Goal: Task Accomplishment & Management: Complete application form

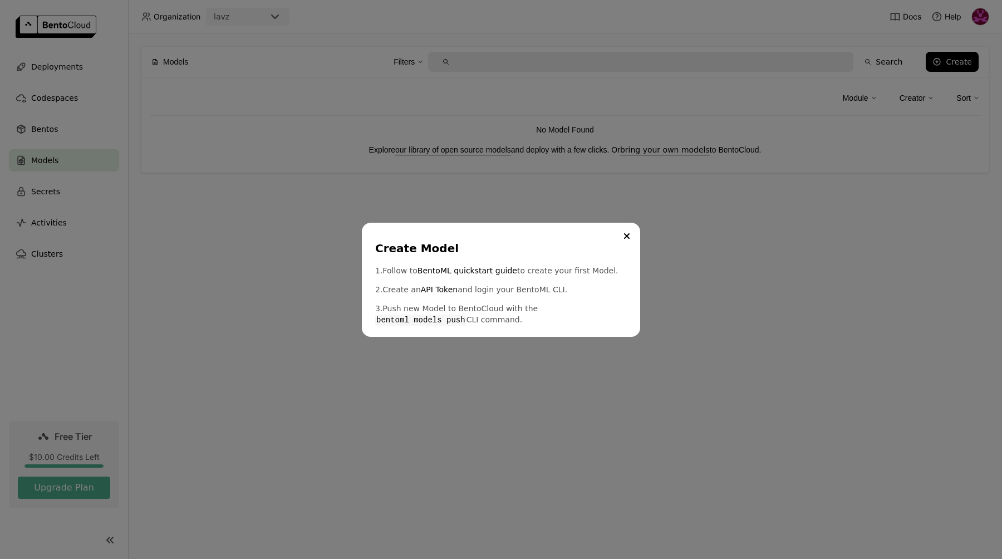
click at [493, 396] on div "Create Model 1. Follow to BentoML quickstart guide to create your first Model. …" at bounding box center [501, 279] width 1002 height 559
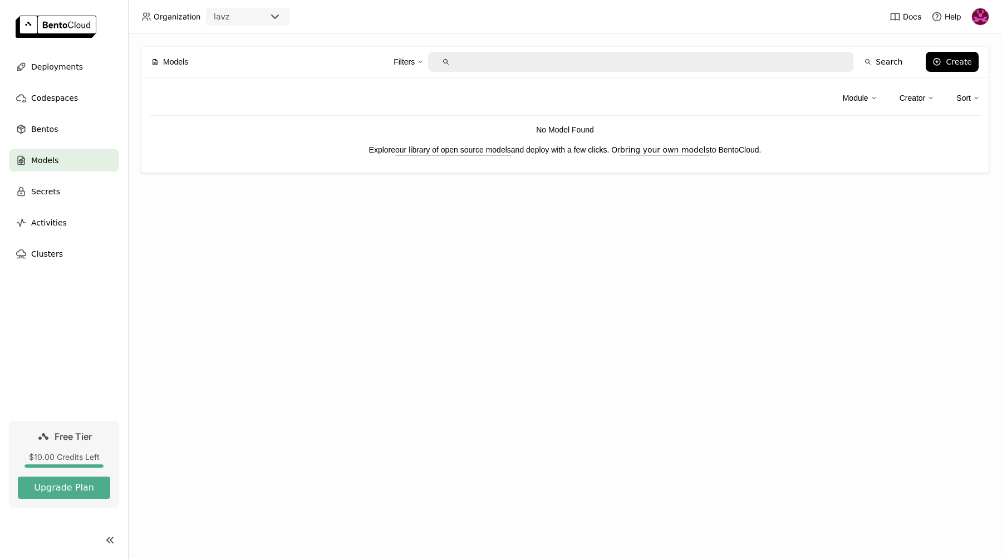
click at [109, 316] on nav "Deployments Codespaces Bentos Models Secrets Activities Clusters" at bounding box center [64, 238] width 128 height 365
click at [329, 215] on div "Models Filters Search Create Module Creator Sort No Model Found Explore our lib…" at bounding box center [565, 295] width 874 height 525
click at [180, 309] on div "Models Filters Search Create Module Creator Sort No Model Found Explore our lib…" at bounding box center [565, 295] width 874 height 525
click at [508, 316] on div "Models Filters Search Create Module Creator Sort No Model Found Explore our lib…" at bounding box center [565, 295] width 874 height 525
click at [659, 150] on link "bring your own models" at bounding box center [665, 149] width 90 height 9
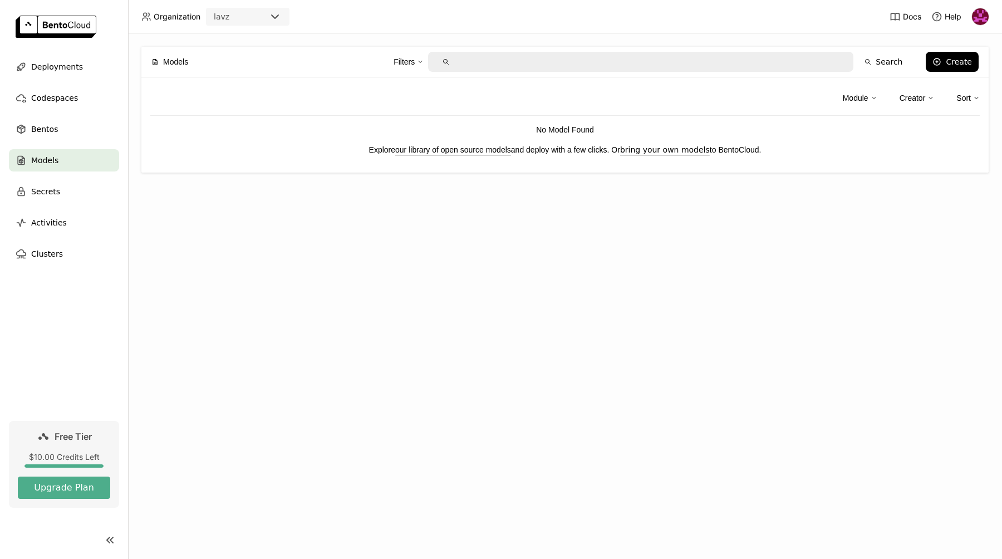
click at [464, 151] on link "our library of open source models" at bounding box center [453, 149] width 116 height 9
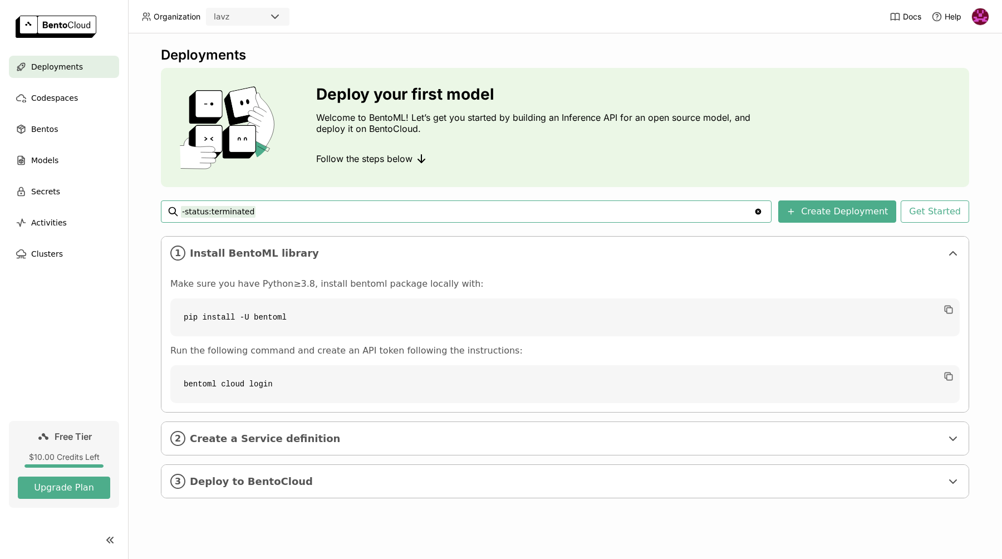
click at [761, 214] on icon "Clear value" at bounding box center [758, 212] width 6 height 6
click at [821, 208] on button "Create Deployment" at bounding box center [837, 211] width 118 height 22
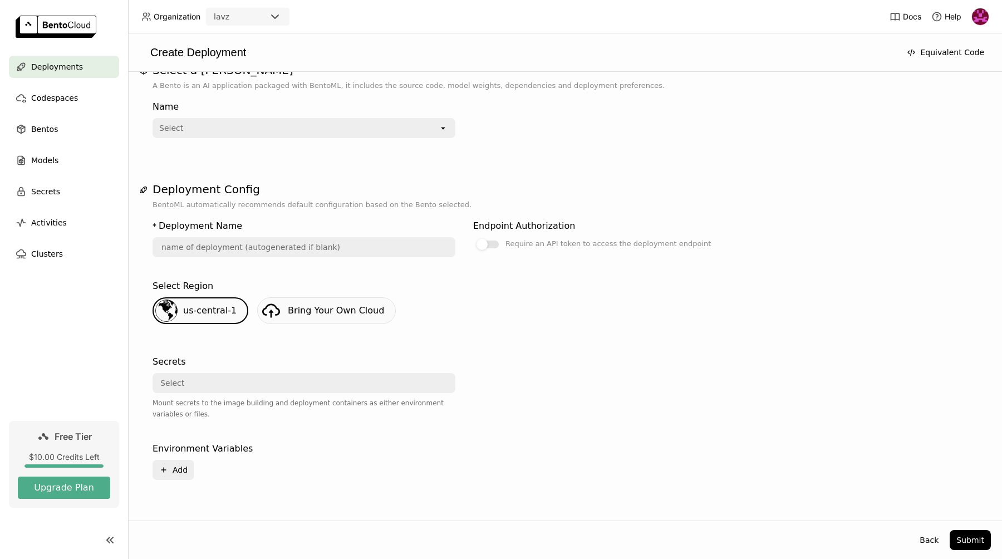
scroll to position [43, 0]
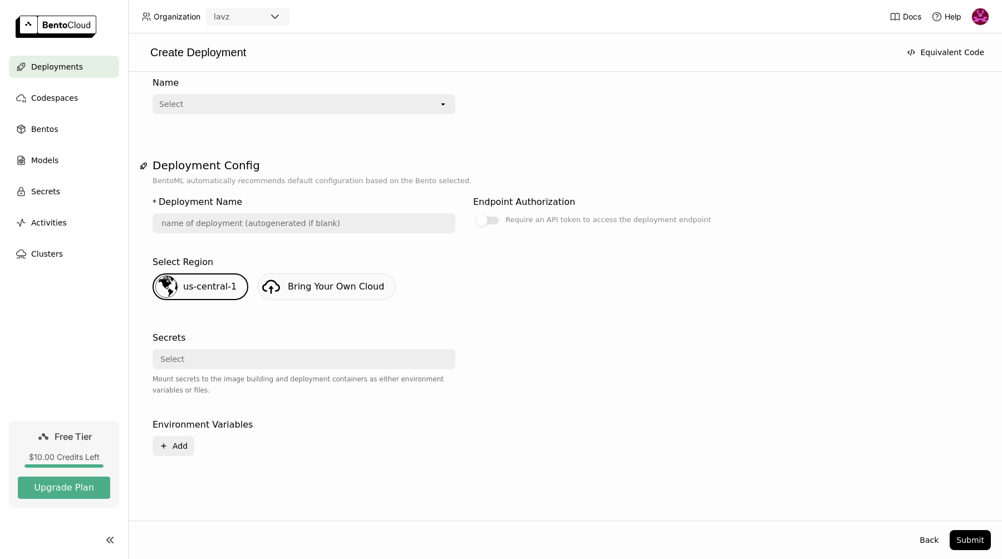
click at [228, 375] on div "Mount secrets to the image building and deployment containers as either environ…" at bounding box center [303, 384] width 303 height 22
click at [226, 365] on div "Select" at bounding box center [301, 359] width 294 height 18
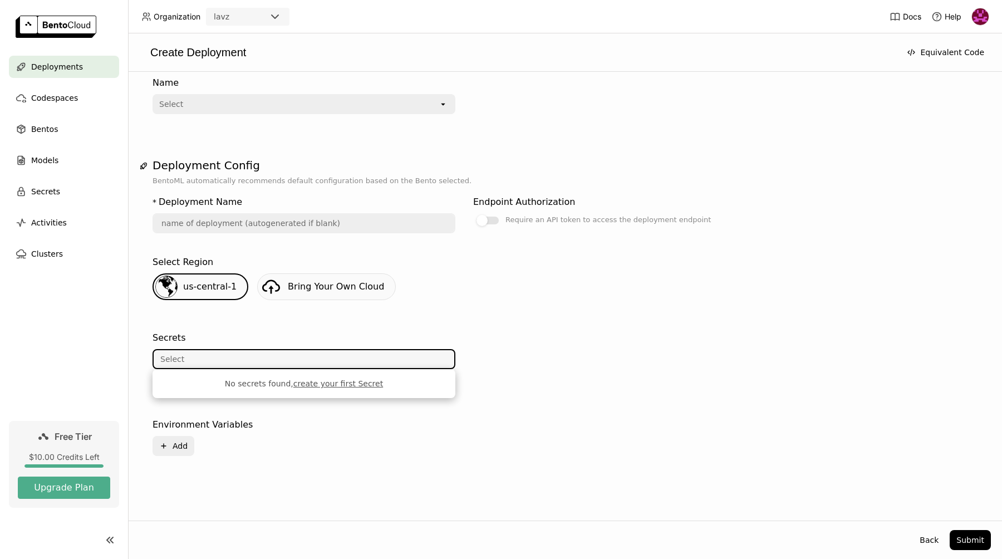
click at [308, 462] on div "Environment Variables Plus Add" at bounding box center [564, 438] width 825 height 51
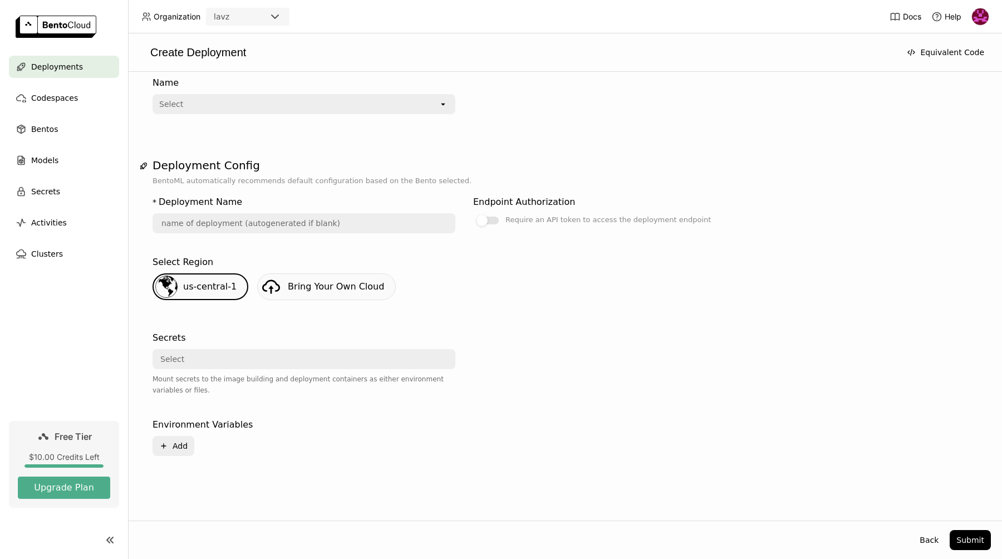
scroll to position [0, 0]
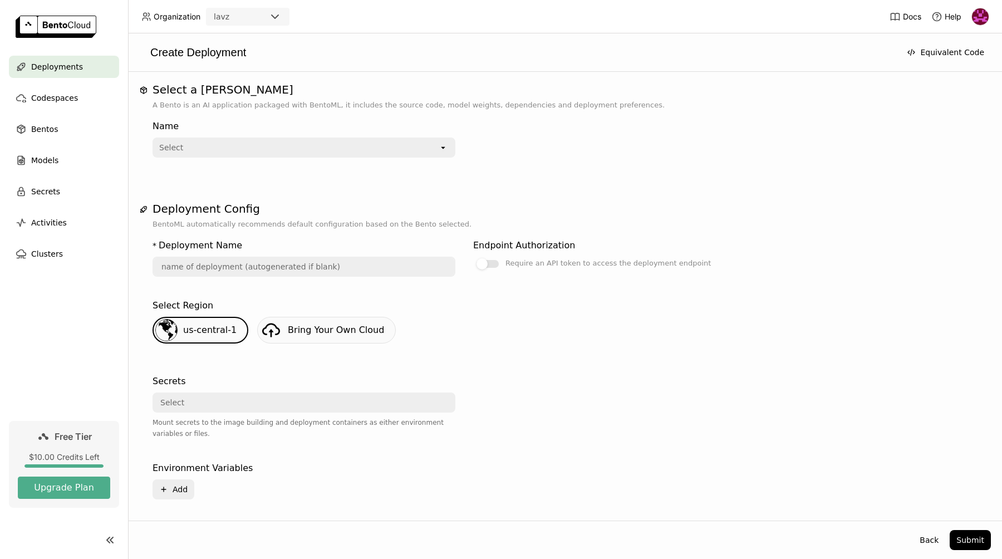
click at [264, 141] on div "Select" at bounding box center [296, 148] width 285 height 18
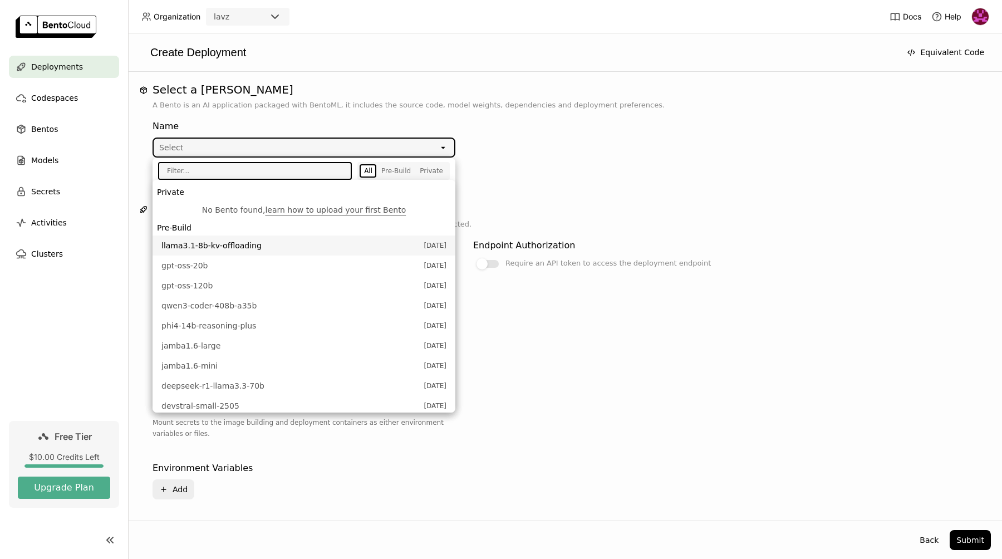
click at [595, 138] on div "Name Select open" at bounding box center [463, 136] width 623 height 42
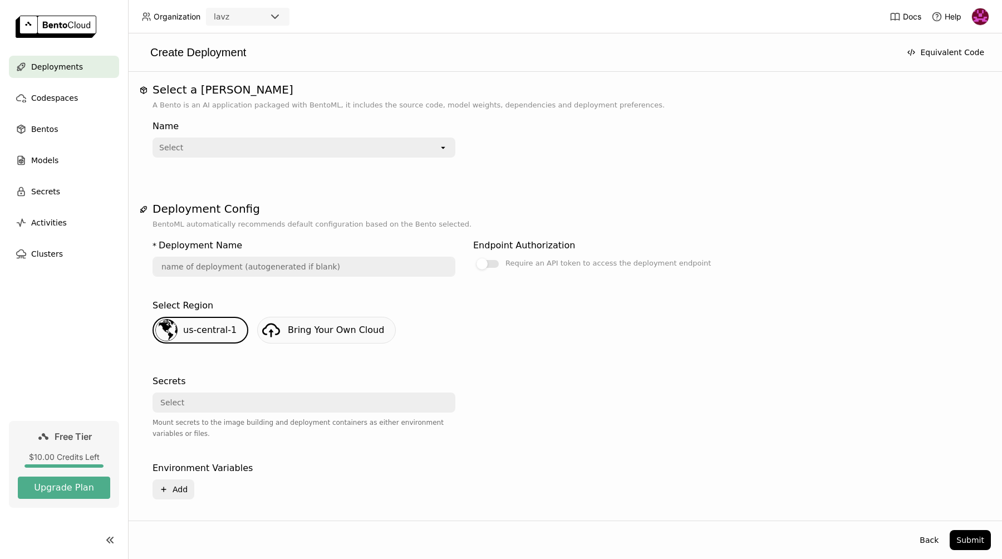
click at [356, 150] on div "Select" at bounding box center [296, 148] width 285 height 18
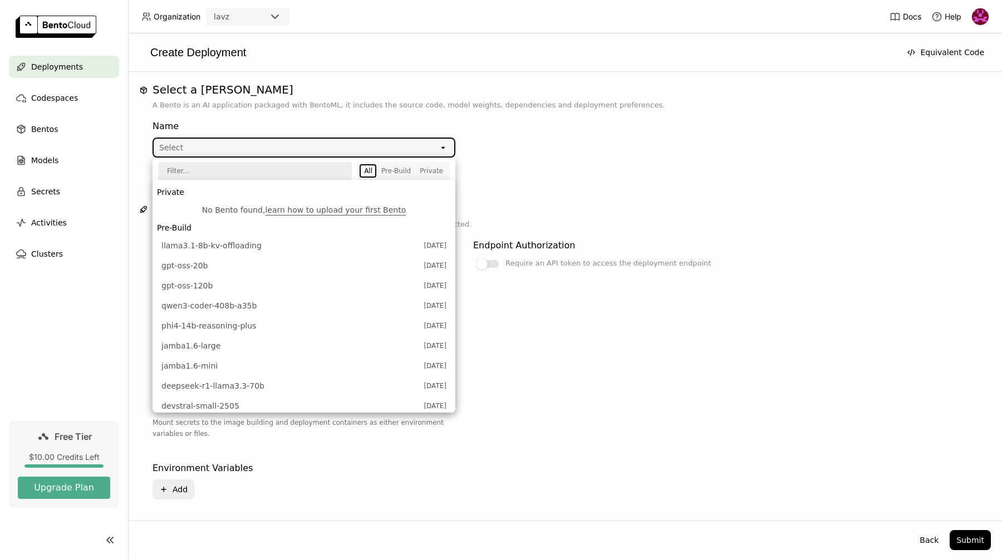
click at [284, 145] on div "Select" at bounding box center [296, 148] width 285 height 18
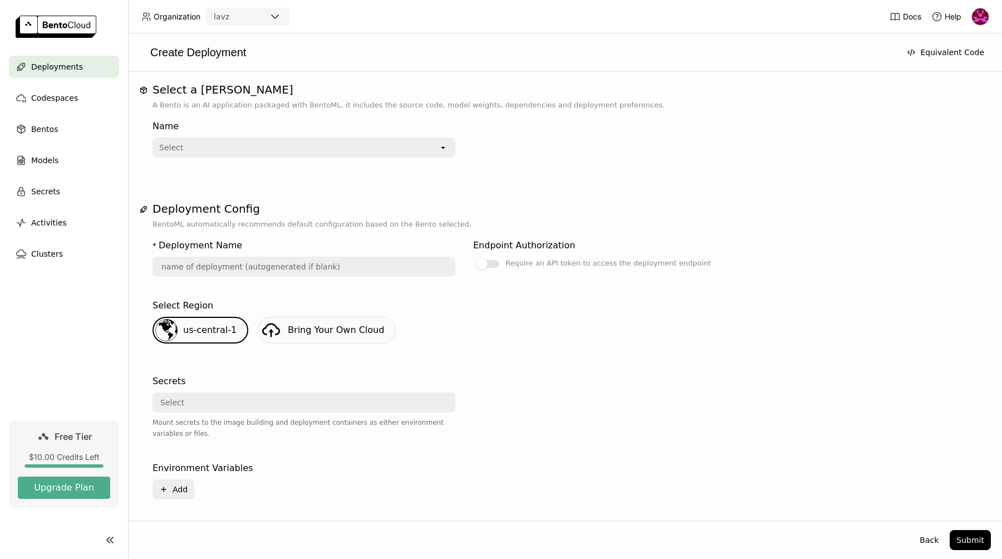
click at [284, 145] on div "Select" at bounding box center [296, 148] width 285 height 18
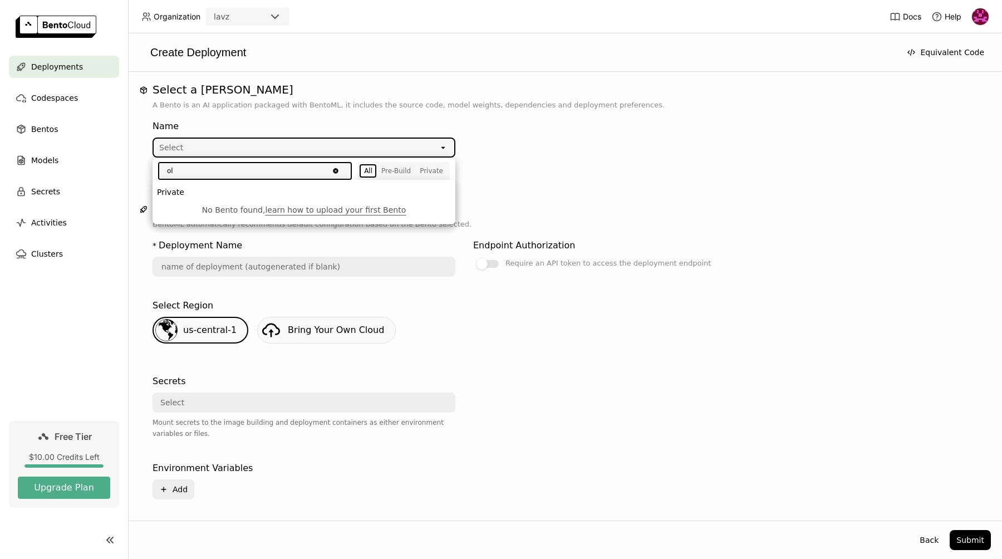
type input "o"
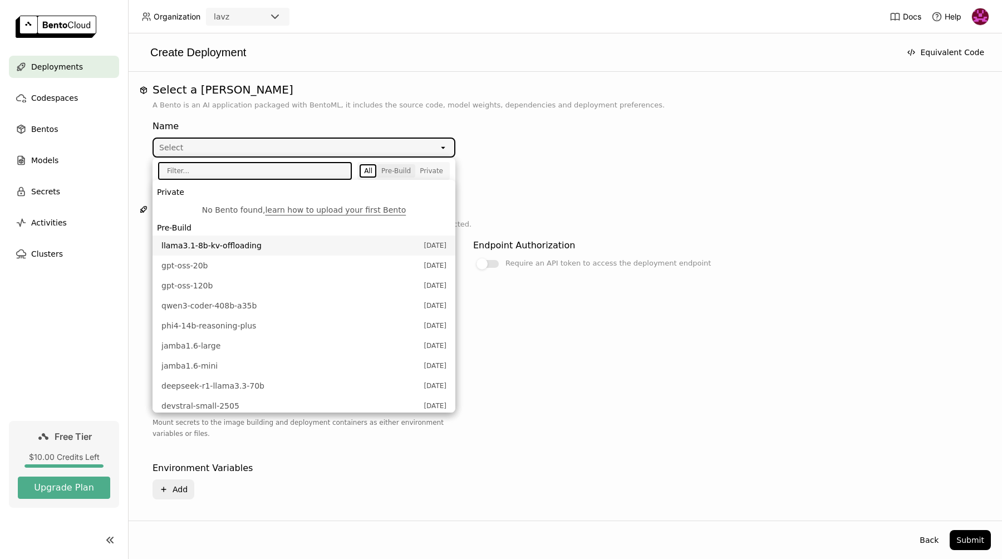
click at [396, 168] on div "Pre-Build" at bounding box center [395, 170] width 29 height 9
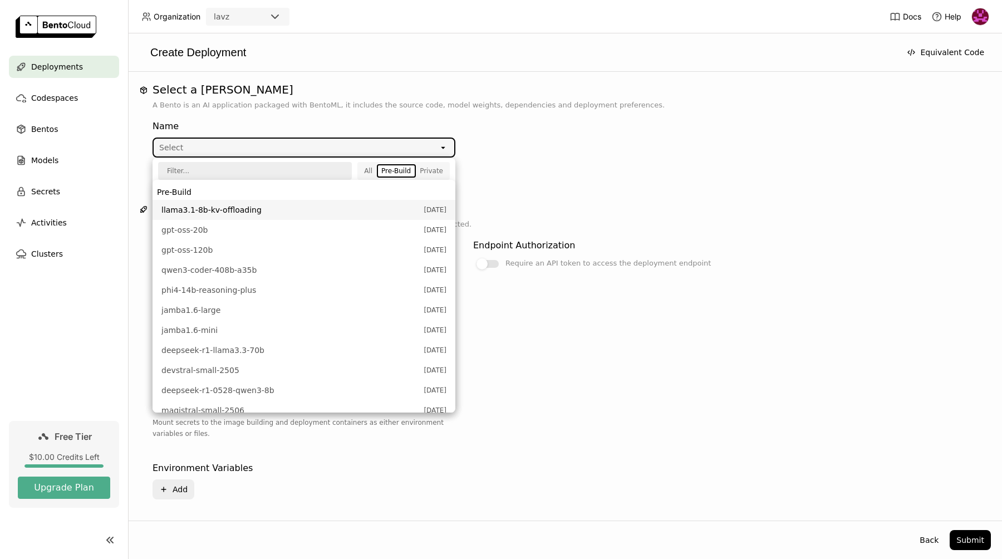
click at [206, 169] on input "text" at bounding box center [251, 171] width 184 height 16
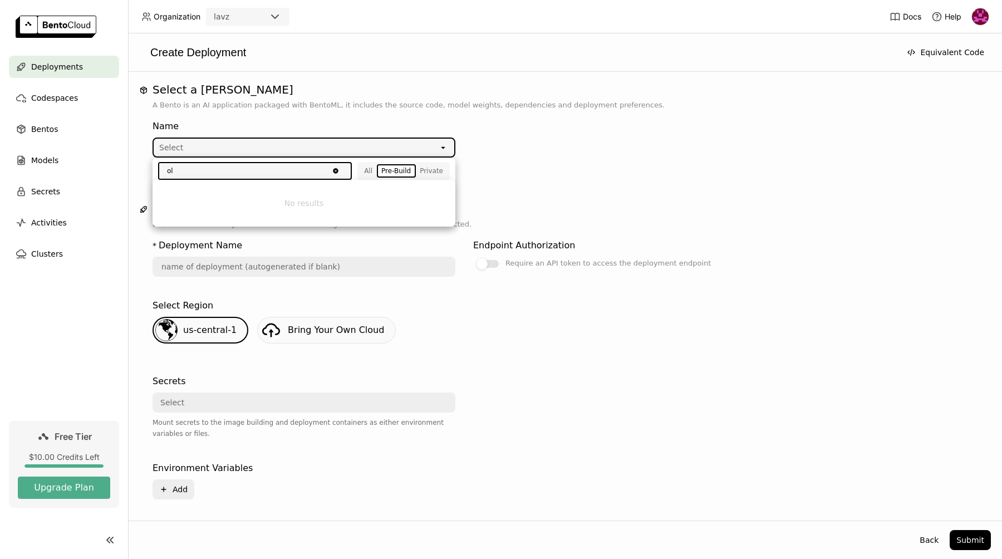
type input "o"
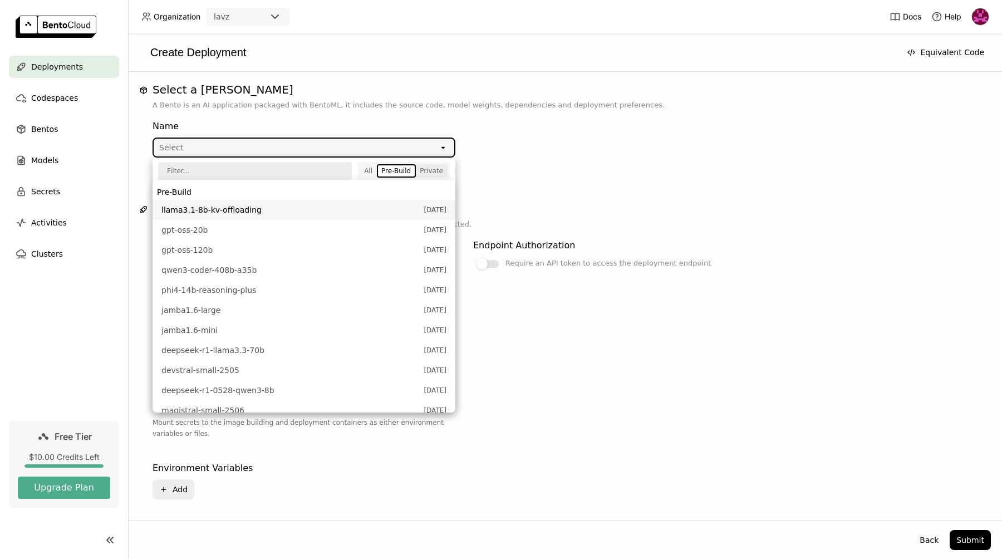
click at [426, 170] on div "Private" at bounding box center [431, 170] width 23 height 9
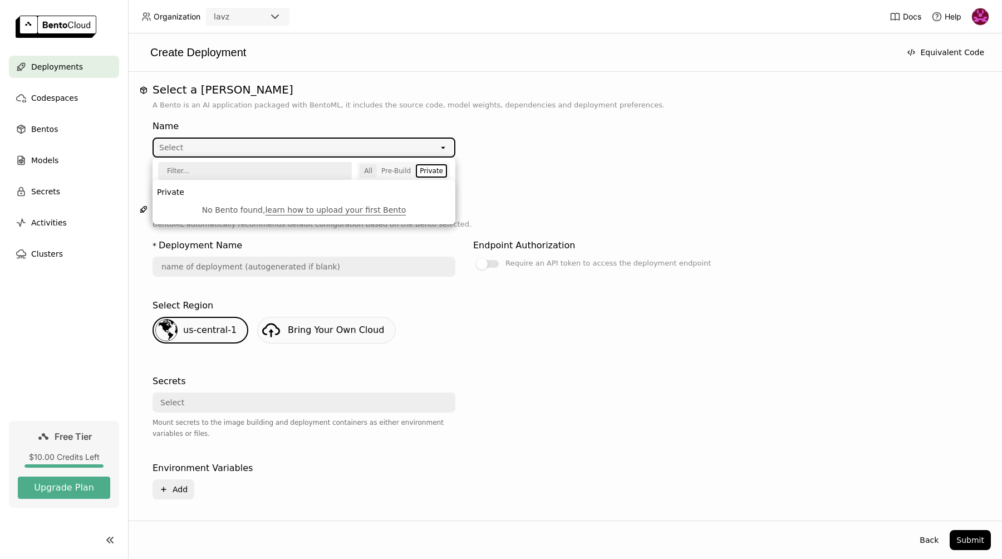
click at [374, 169] on button "All" at bounding box center [367, 170] width 17 height 13
